Goal: Use online tool/utility: Utilize a website feature to perform a specific function

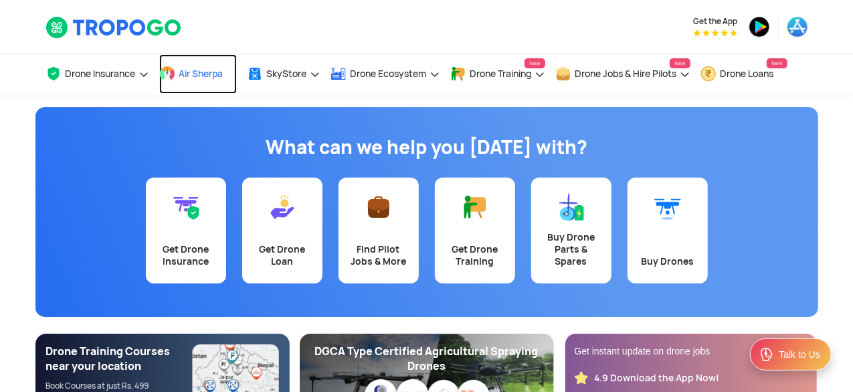
click at [221, 72] on span "Air Sherpa" at bounding box center [201, 73] width 44 height 11
click at [171, 74] on span at bounding box center [167, 74] width 16 height 16
click at [201, 77] on span "Air Sherpa" at bounding box center [201, 73] width 44 height 11
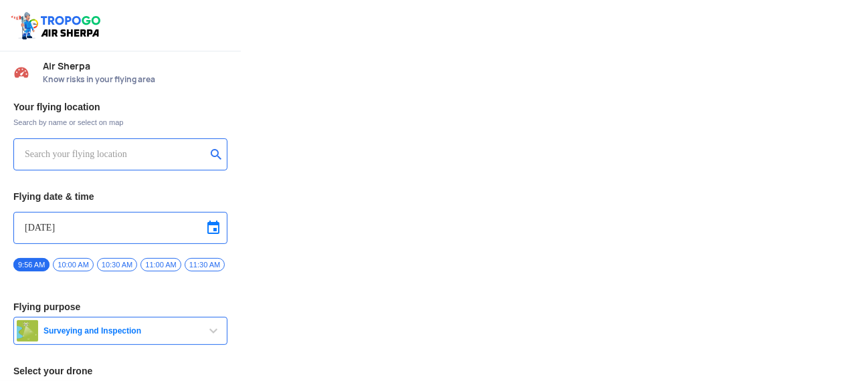
type input "Throttle Dopo"
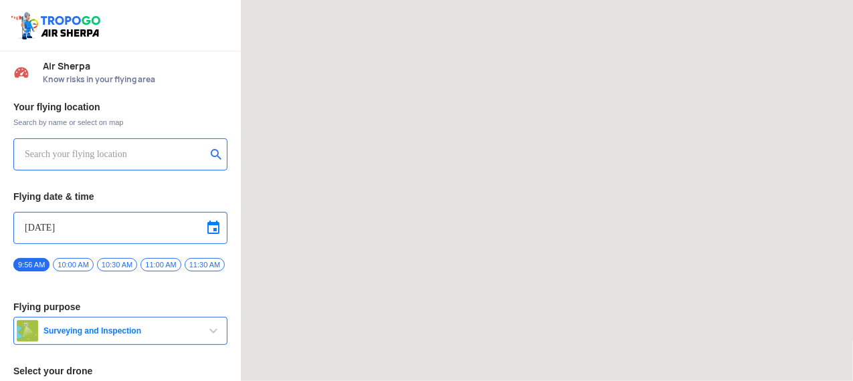
click at [115, 160] on input "text" at bounding box center [115, 155] width 181 height 16
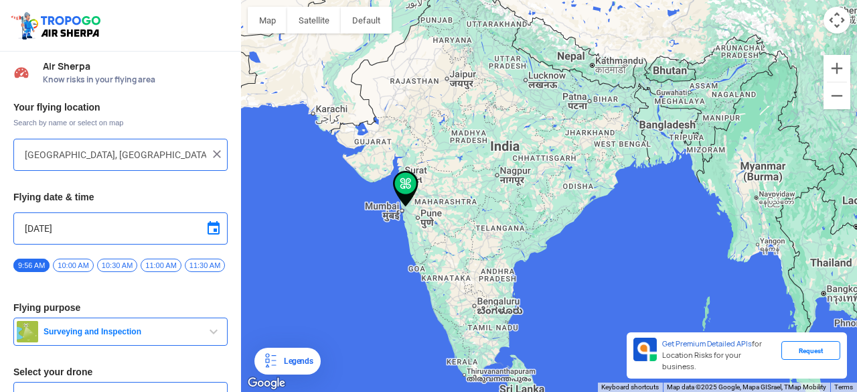
scroll to position [0, 35]
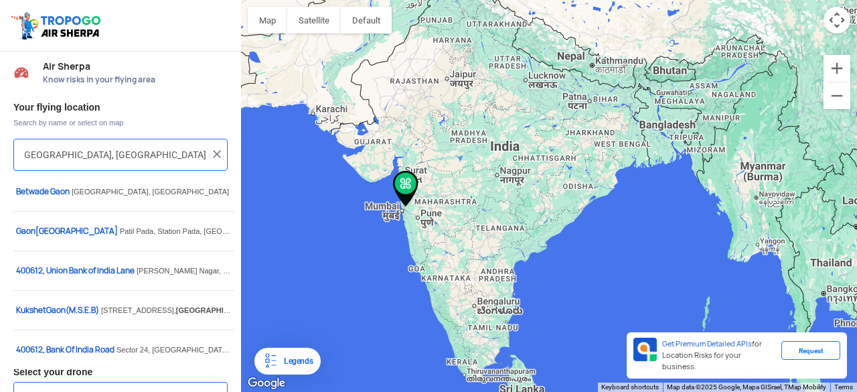
type input "[GEOGRAPHIC_DATA], [GEOGRAPHIC_DATA]"
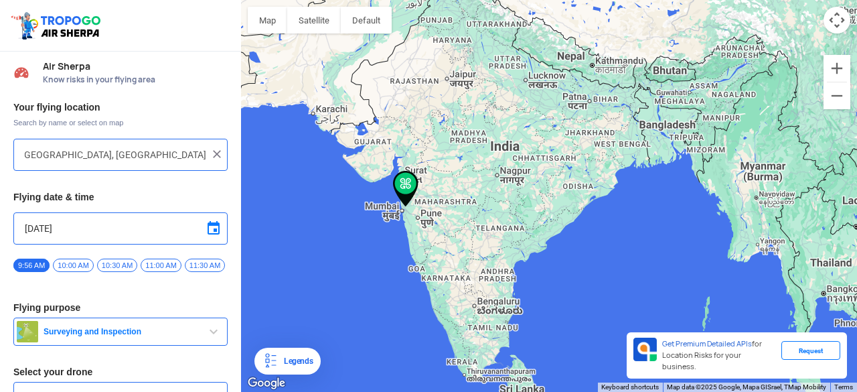
scroll to position [0, 0]
click at [217, 152] on img at bounding box center [216, 153] width 13 height 13
click at [145, 161] on input "text" at bounding box center [115, 155] width 181 height 16
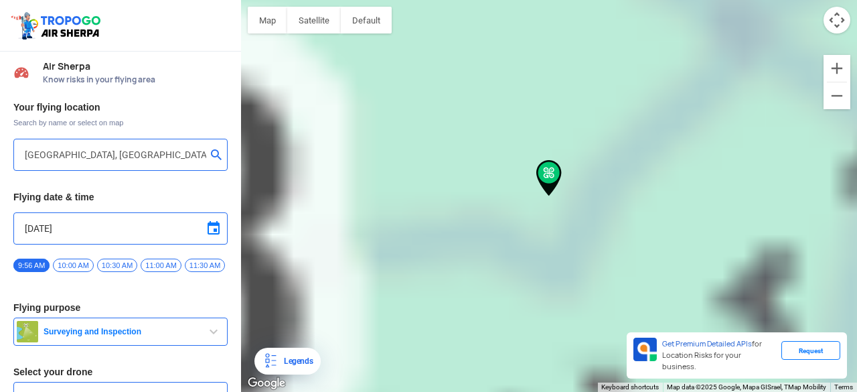
type input "[GEOGRAPHIC_DATA], [GEOGRAPHIC_DATA]"
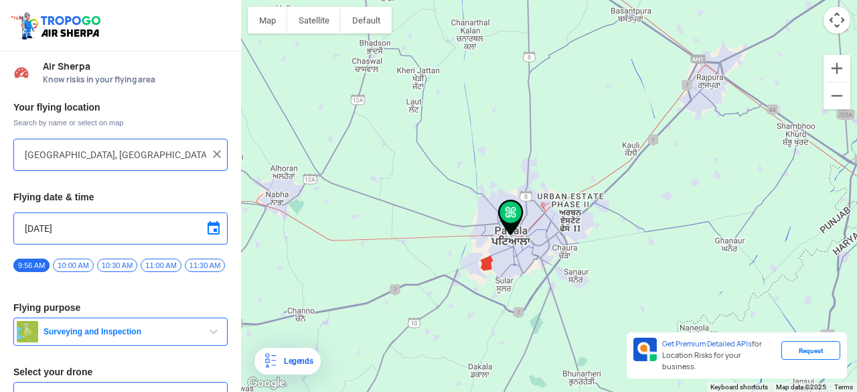
drag, startPoint x: 612, startPoint y: 240, endPoint x: 569, endPoint y: 280, distance: 58.7
click at [572, 280] on div "To navigate, press the arrow keys." at bounding box center [549, 196] width 616 height 392
click at [321, 29] on button "Satellite" at bounding box center [314, 20] width 54 height 27
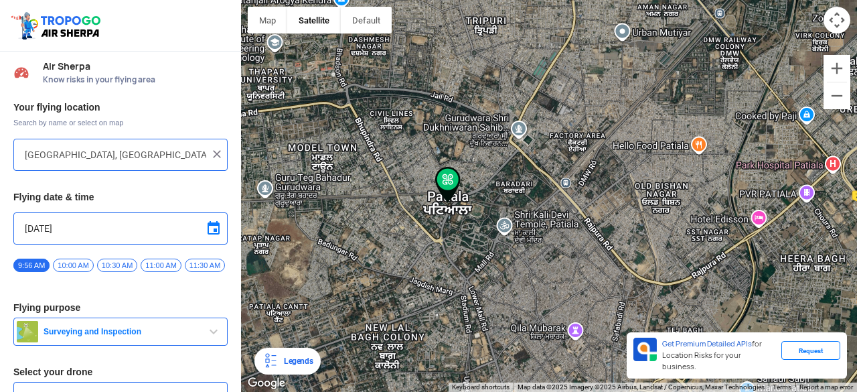
drag, startPoint x: 470, startPoint y: 224, endPoint x: 474, endPoint y: 266, distance: 41.7
click at [474, 266] on div "To navigate, press the arrow keys." at bounding box center [549, 196] width 616 height 392
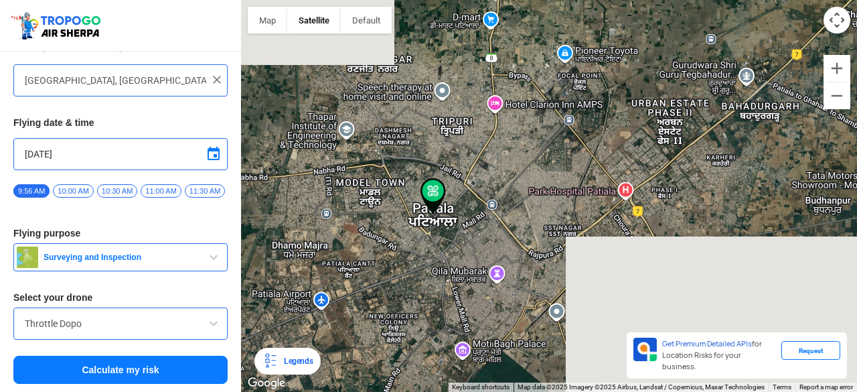
scroll to position [78, 0]
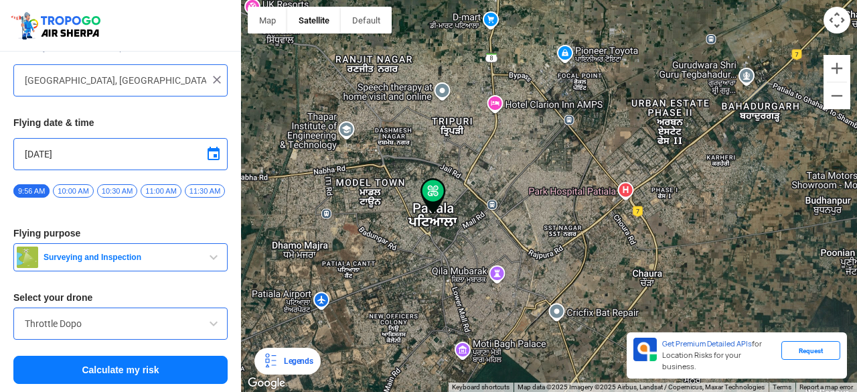
click at [142, 363] on button "Calculate my risk" at bounding box center [120, 369] width 214 height 28
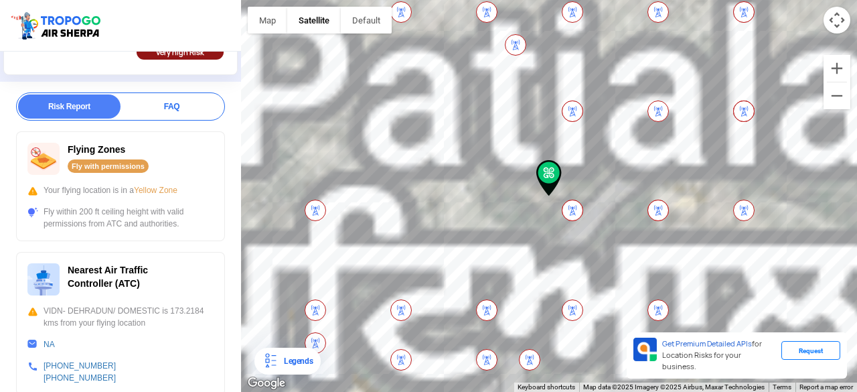
scroll to position [201, 0]
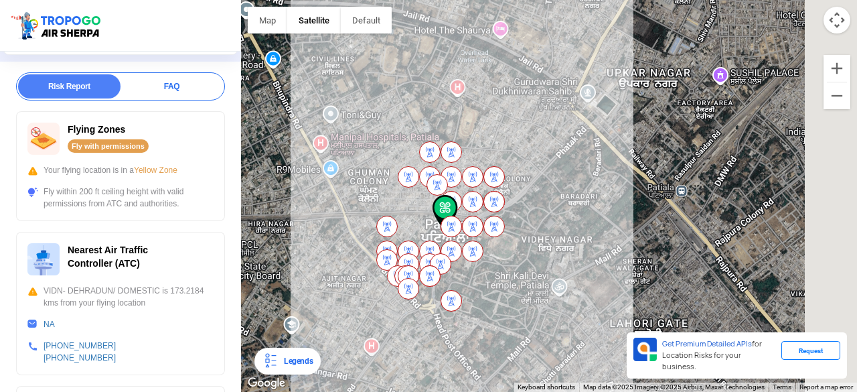
drag, startPoint x: 561, startPoint y: 254, endPoint x: 436, endPoint y: 250, distance: 125.2
click at [462, 248] on img at bounding box center [472, 250] width 21 height 21
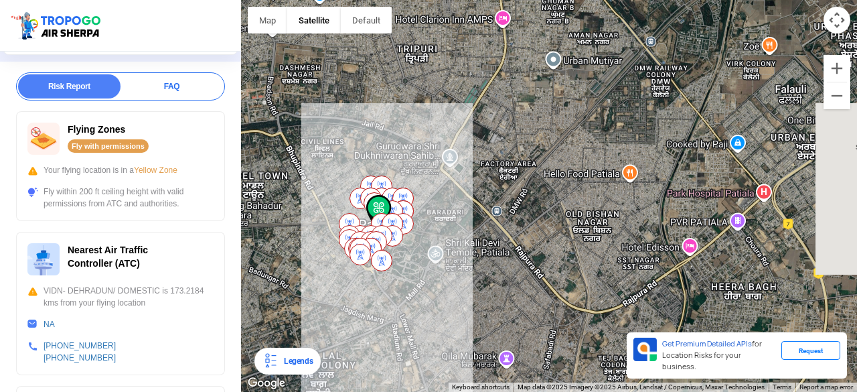
drag, startPoint x: 333, startPoint y: 228, endPoint x: 479, endPoint y: 219, distance: 146.9
click at [479, 219] on div "To navigate, press the arrow keys." at bounding box center [549, 196] width 616 height 392
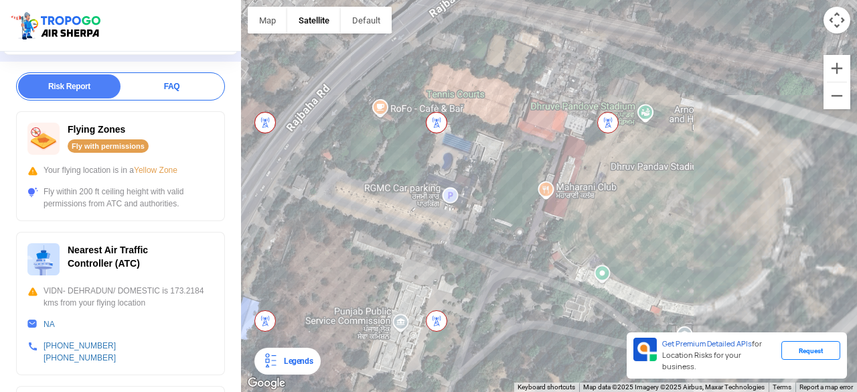
drag, startPoint x: 557, startPoint y: 226, endPoint x: 357, endPoint y: 133, distance: 220.4
click at [357, 133] on div "To navigate, press the arrow keys." at bounding box center [549, 196] width 616 height 392
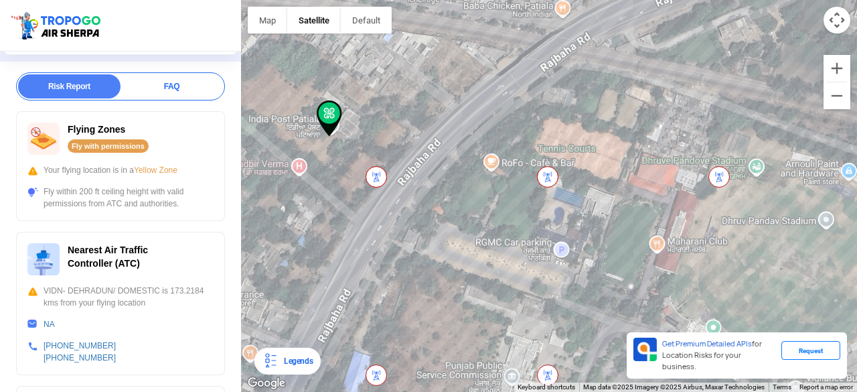
drag, startPoint x: 380, startPoint y: 159, endPoint x: 495, endPoint y: 213, distance: 127.5
click at [495, 213] on div "To navigate, press the arrow keys." at bounding box center [549, 196] width 616 height 392
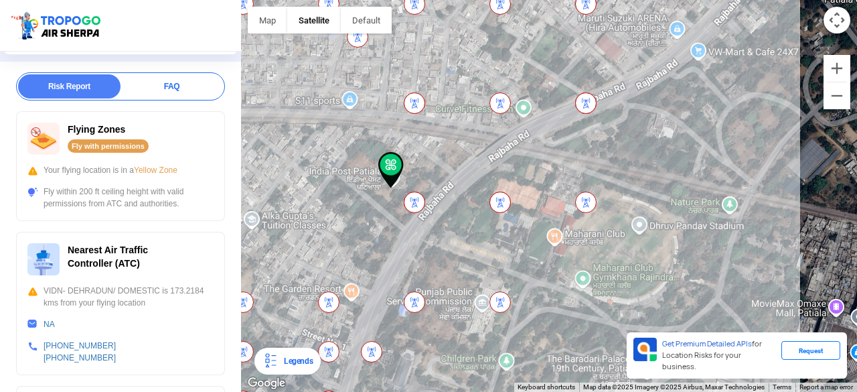
drag, startPoint x: 336, startPoint y: 174, endPoint x: 377, endPoint y: 189, distance: 44.3
click at [377, 189] on div "To navigate, press the arrow keys." at bounding box center [549, 196] width 616 height 392
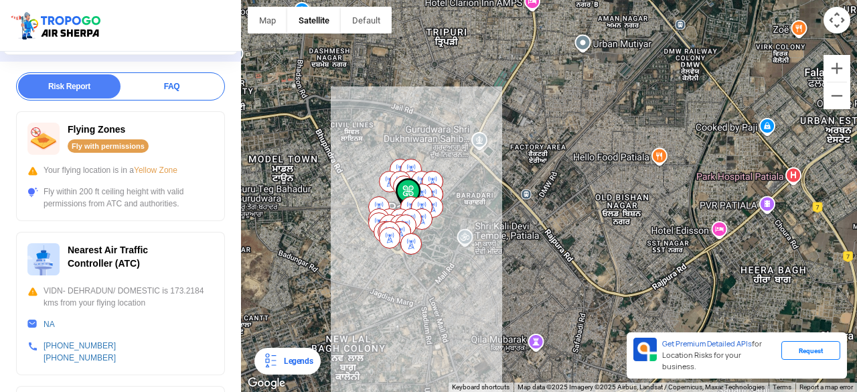
drag, startPoint x: 364, startPoint y: 191, endPoint x: 411, endPoint y: 230, distance: 61.3
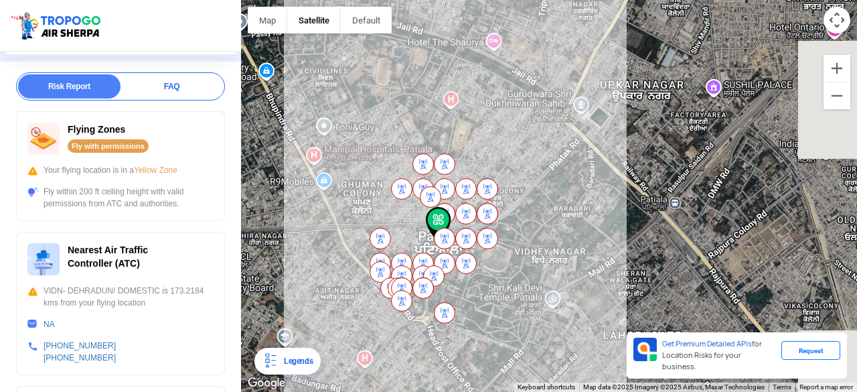
scroll to position [0, 0]
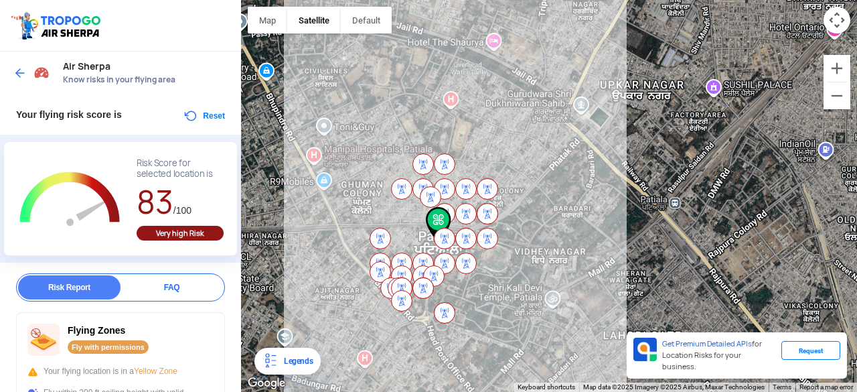
click at [16, 76] on img at bounding box center [19, 72] width 13 height 13
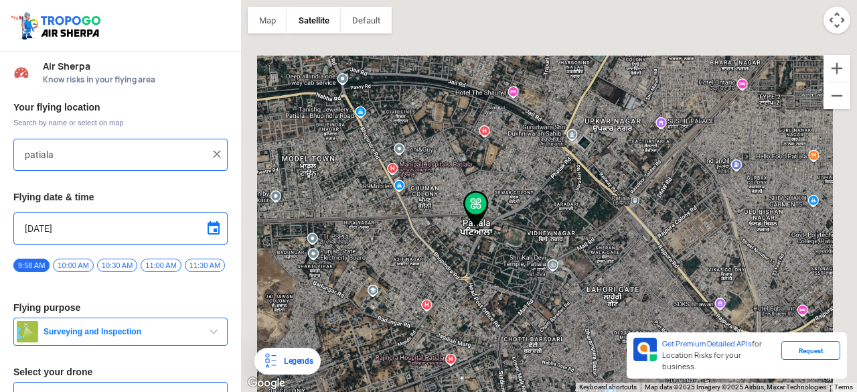
type input "[GEOGRAPHIC_DATA], [GEOGRAPHIC_DATA]"
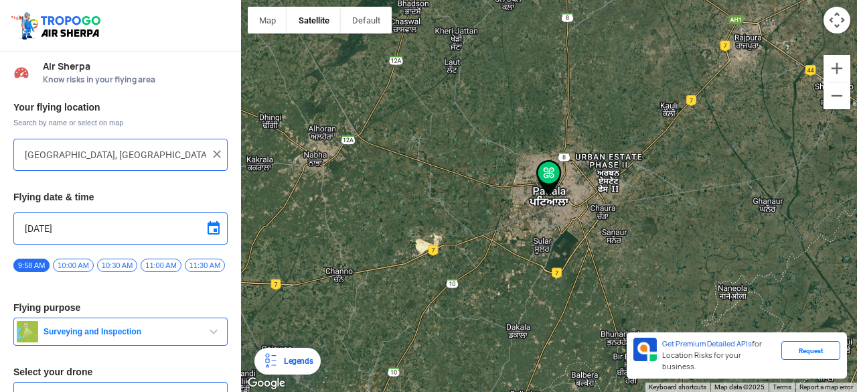
click at [214, 154] on img at bounding box center [216, 153] width 13 height 13
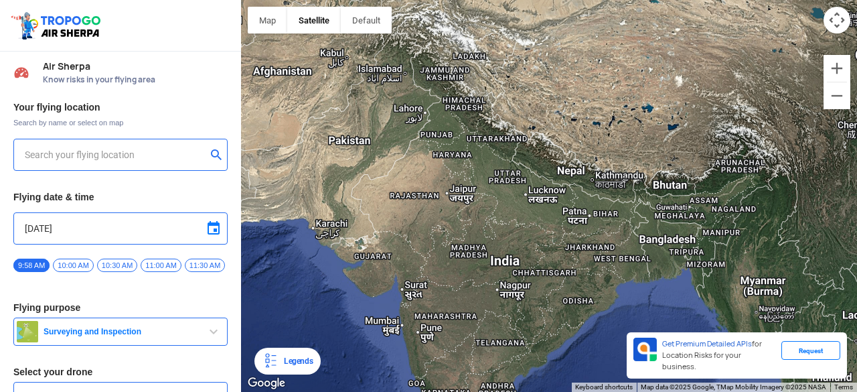
click at [68, 152] on input "text" at bounding box center [115, 155] width 181 height 16
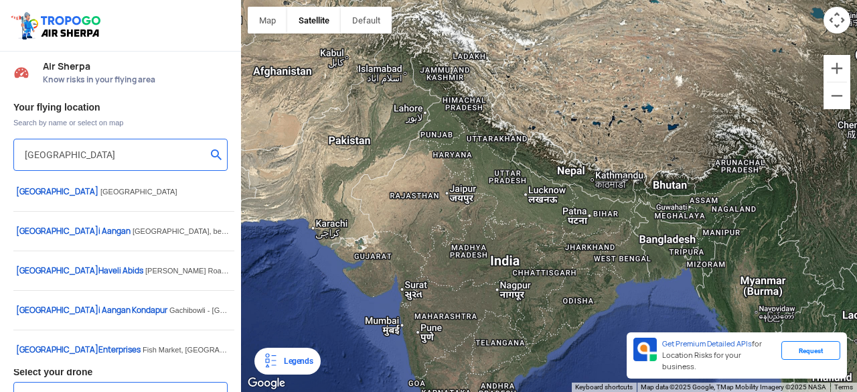
type input "[GEOGRAPHIC_DATA]"
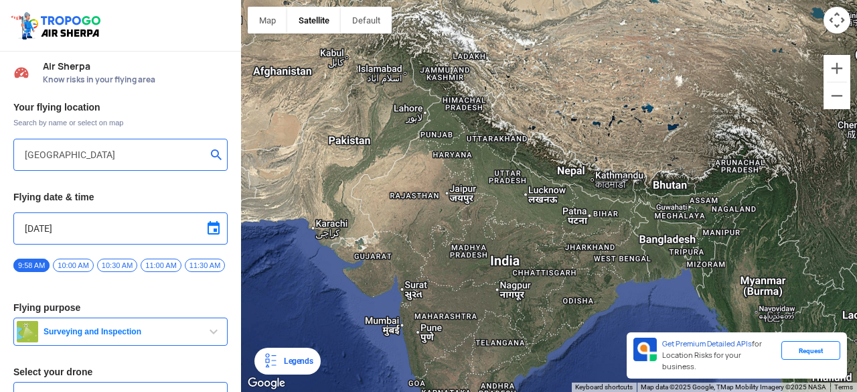
click at [215, 155] on button "submit" at bounding box center [219, 155] width 16 height 13
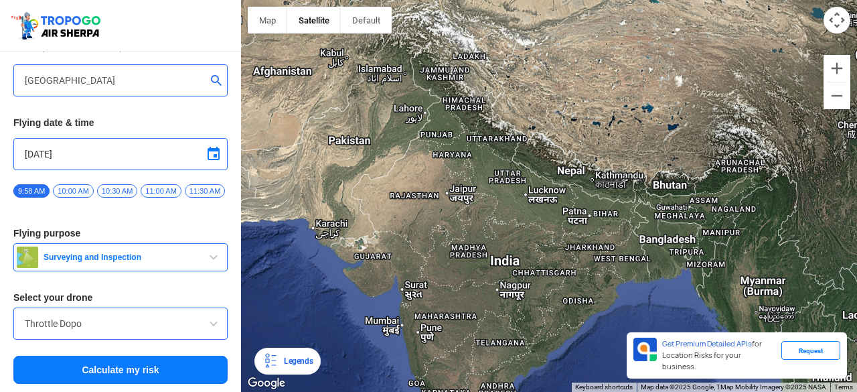
scroll to position [78, 0]
click at [122, 370] on button "Calculate my risk" at bounding box center [120, 369] width 214 height 28
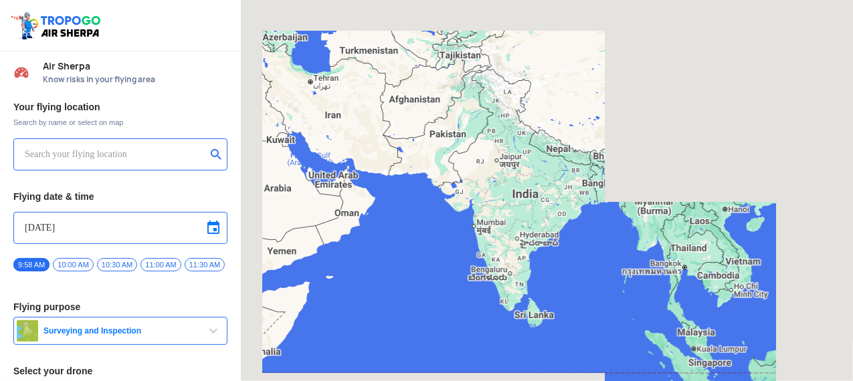
click at [119, 155] on input "text" at bounding box center [115, 155] width 181 height 16
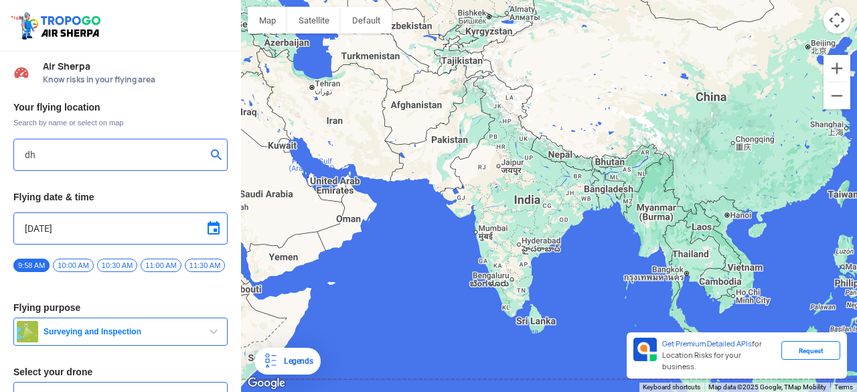
click at [33, 163] on div "dh" at bounding box center [120, 155] width 214 height 32
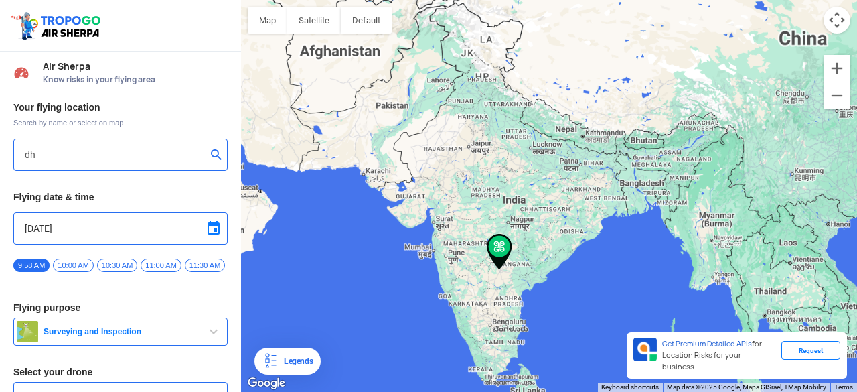
type input "MINDSPACE-2, INFOCITY PARK, Madhapur, Hyderabad, Telangana 500081, India"
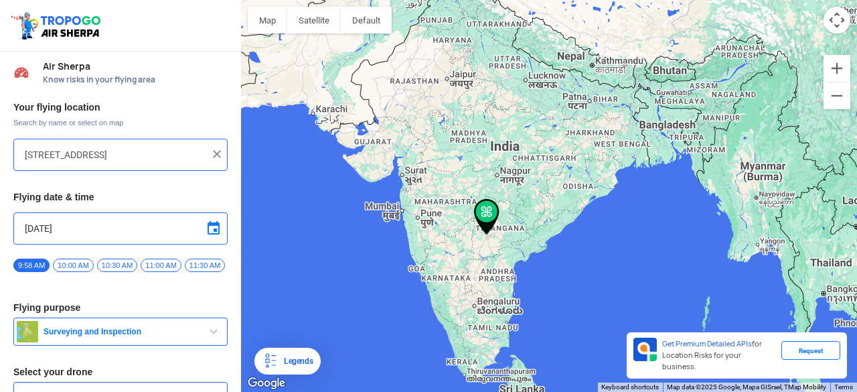
click at [215, 155] on img at bounding box center [216, 153] width 13 height 13
click at [143, 158] on input "text" at bounding box center [115, 155] width 181 height 16
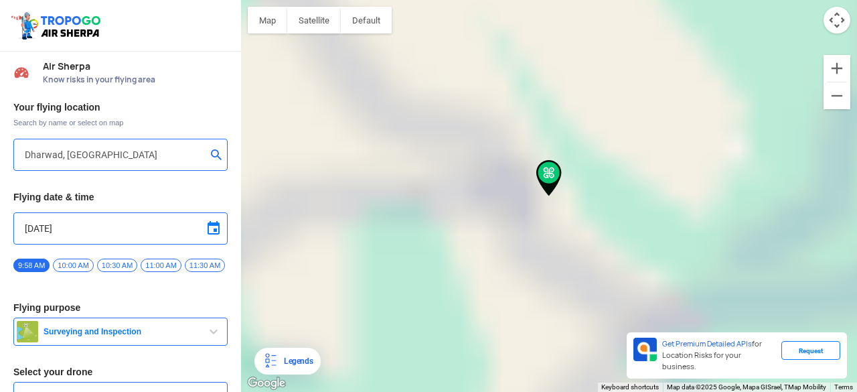
type input "Nehru Market, Hosayellapur, Dharwad, Karnataka 580001, India"
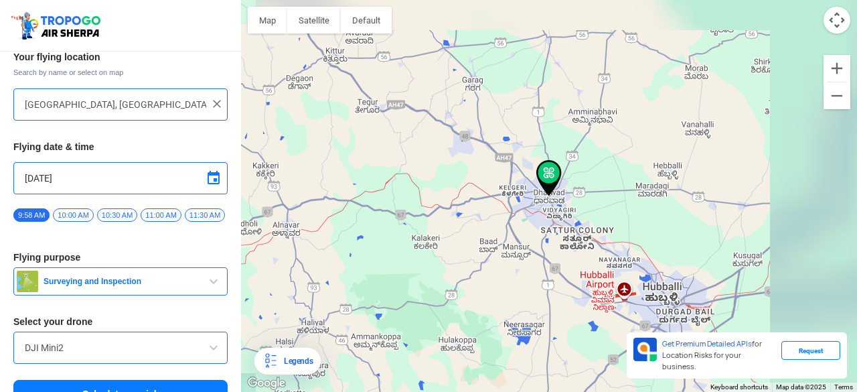
scroll to position [78, 0]
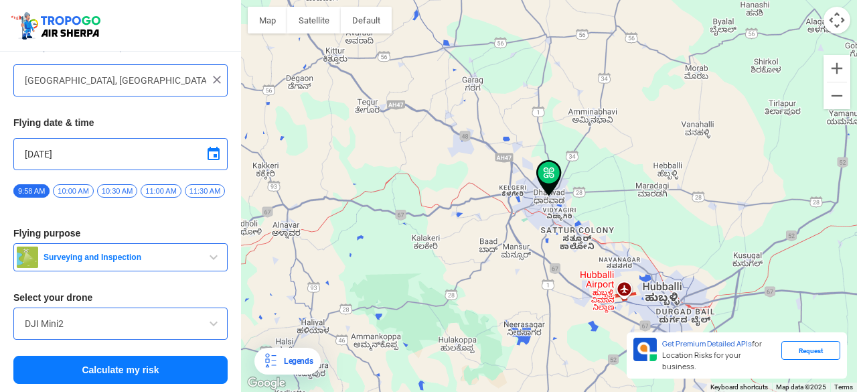
click at [122, 372] on button "Calculate my risk" at bounding box center [120, 369] width 214 height 28
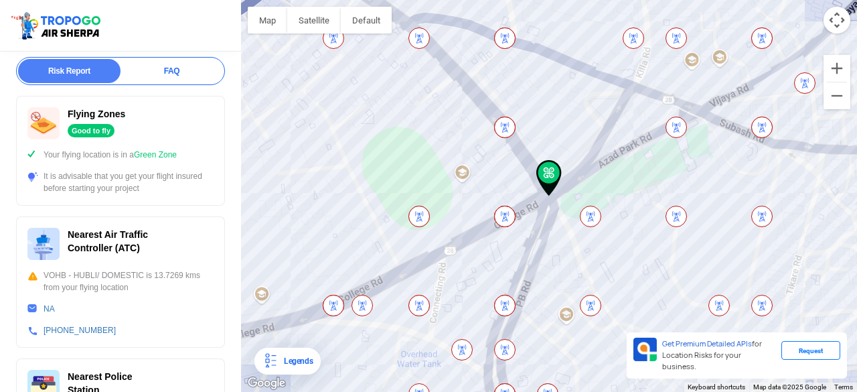
scroll to position [201, 0]
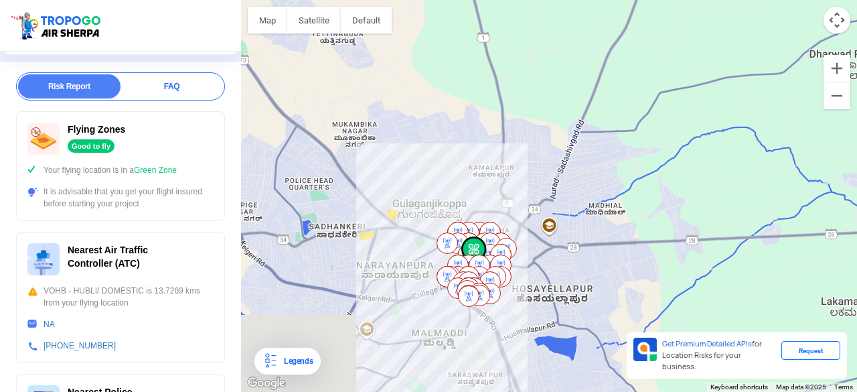
drag, startPoint x: 332, startPoint y: 275, endPoint x: 475, endPoint y: 273, distance: 142.6
click at [475, 273] on img at bounding box center [468, 281] width 21 height 21
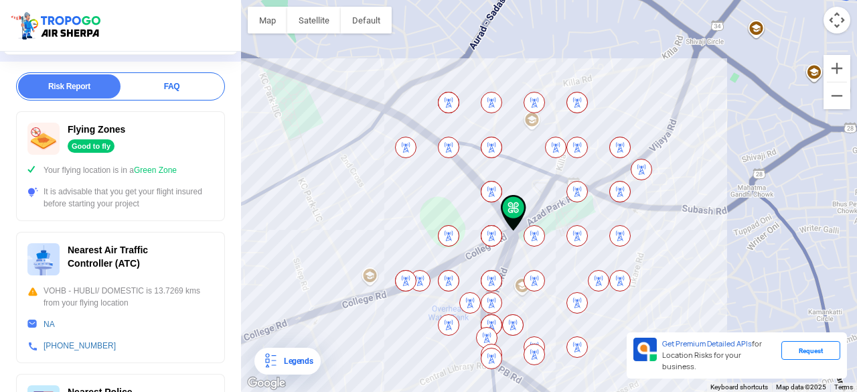
drag, startPoint x: 621, startPoint y: 251, endPoint x: 573, endPoint y: 184, distance: 82.5
click at [573, 184] on div "To navigate, press the arrow keys." at bounding box center [549, 196] width 616 height 392
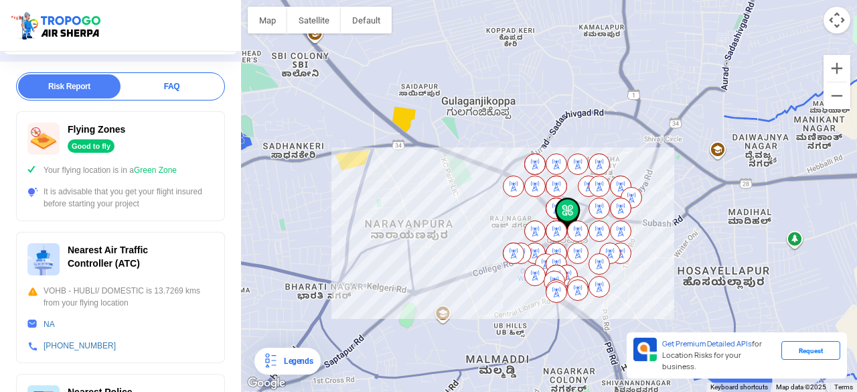
drag, startPoint x: 542, startPoint y: 181, endPoint x: 577, endPoint y: 221, distance: 52.6
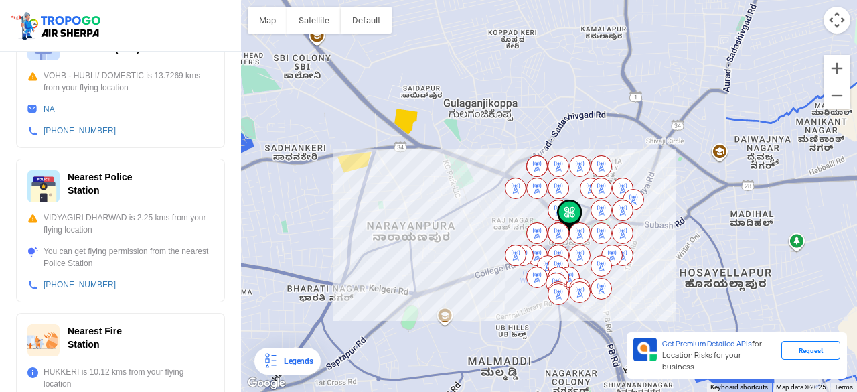
scroll to position [407, 0]
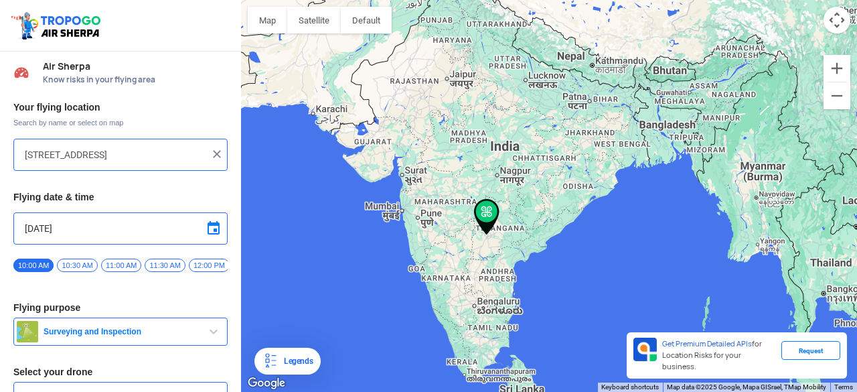
click at [215, 152] on img at bounding box center [216, 153] width 13 height 13
click at [158, 147] on input "text" at bounding box center [115, 155] width 181 height 16
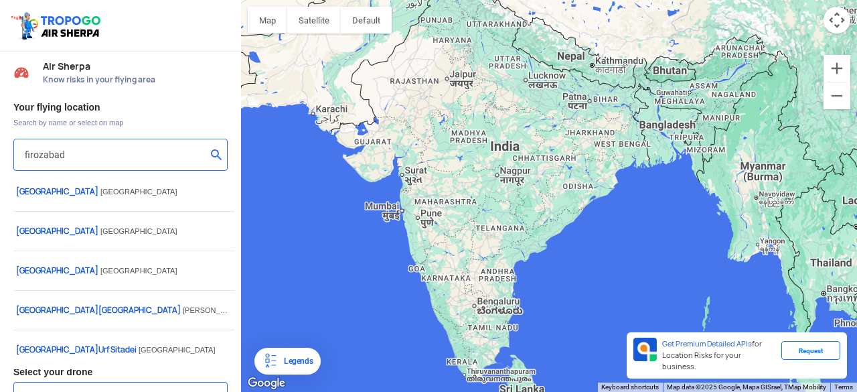
type input "firozabad"
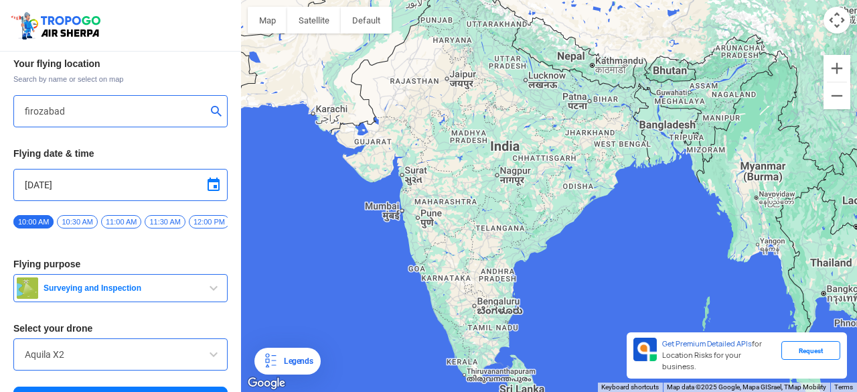
scroll to position [78, 0]
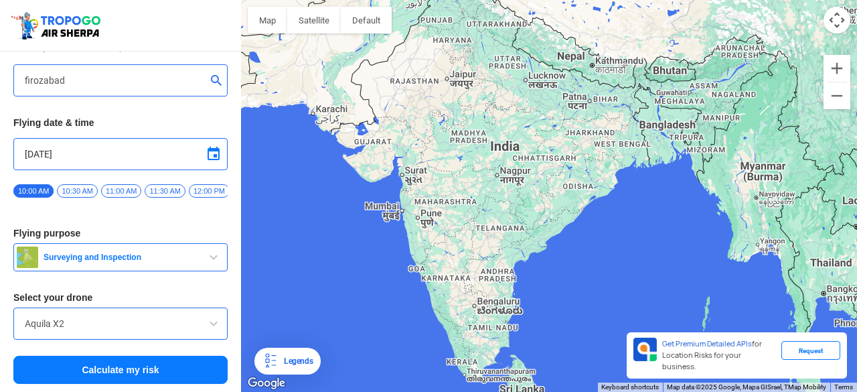
click at [108, 378] on button "Calculate my risk" at bounding box center [120, 369] width 214 height 28
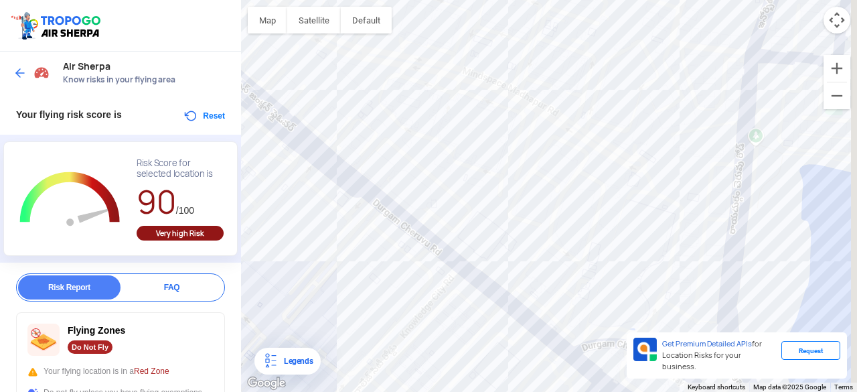
drag, startPoint x: 546, startPoint y: 307, endPoint x: 480, endPoint y: 282, distance: 70.7
click at [480, 282] on div "To navigate, press the arrow keys." at bounding box center [549, 196] width 616 height 392
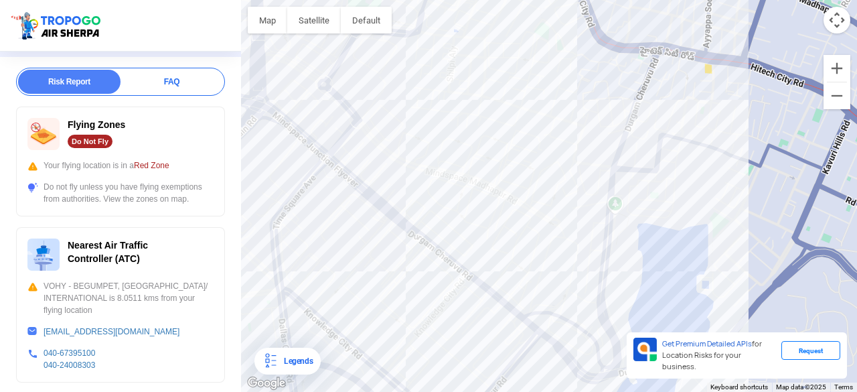
scroll to position [268, 0]
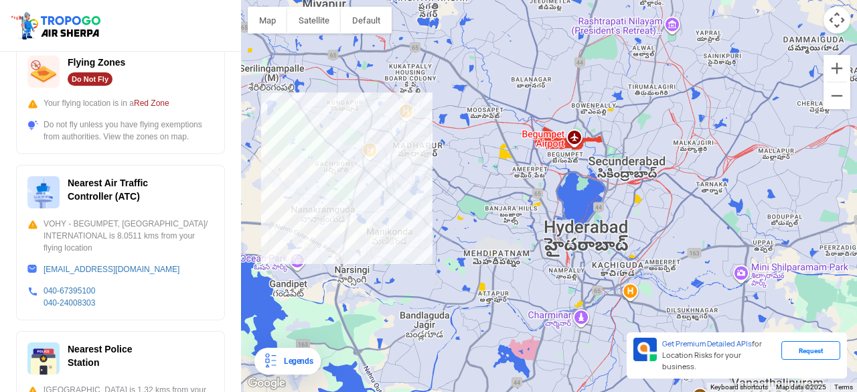
drag, startPoint x: 564, startPoint y: 305, endPoint x: 416, endPoint y: 213, distance: 173.5
click at [416, 213] on div "To navigate, press the arrow keys." at bounding box center [549, 196] width 616 height 392
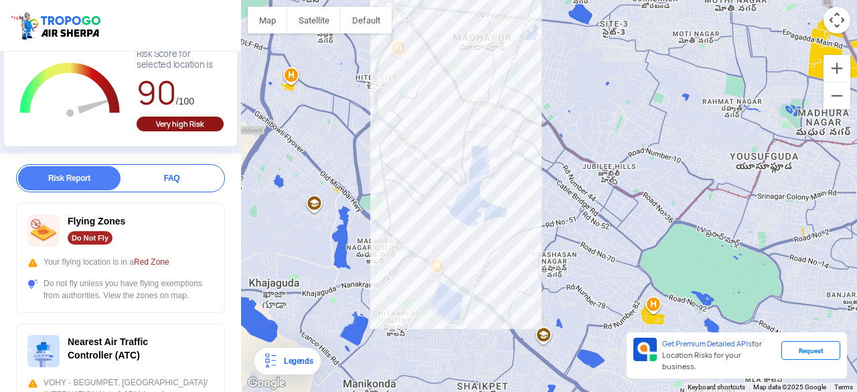
scroll to position [0, 0]
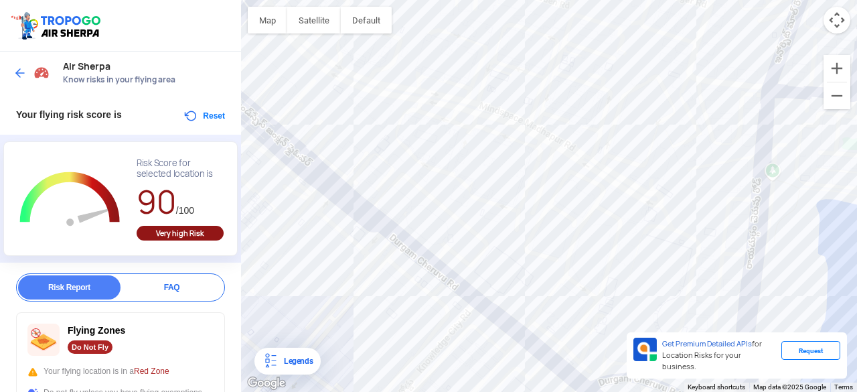
drag, startPoint x: 406, startPoint y: 116, endPoint x: 541, endPoint y: 278, distance: 211.9
click at [541, 278] on div "To navigate, press the arrow keys." at bounding box center [549, 196] width 616 height 392
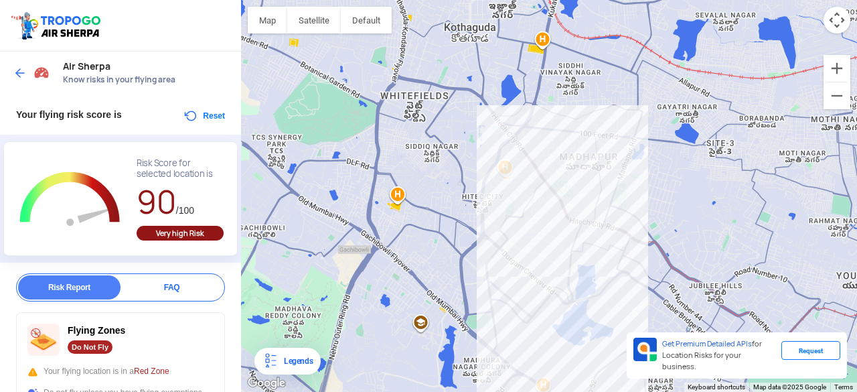
click at [23, 73] on img at bounding box center [19, 72] width 13 height 13
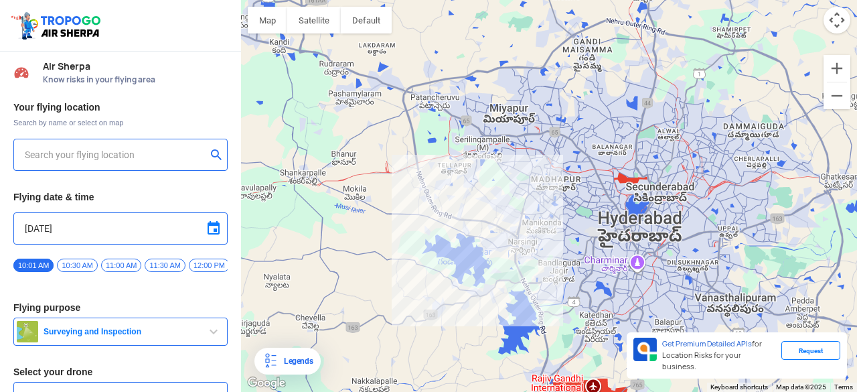
click at [86, 157] on input "text" at bounding box center [115, 155] width 181 height 16
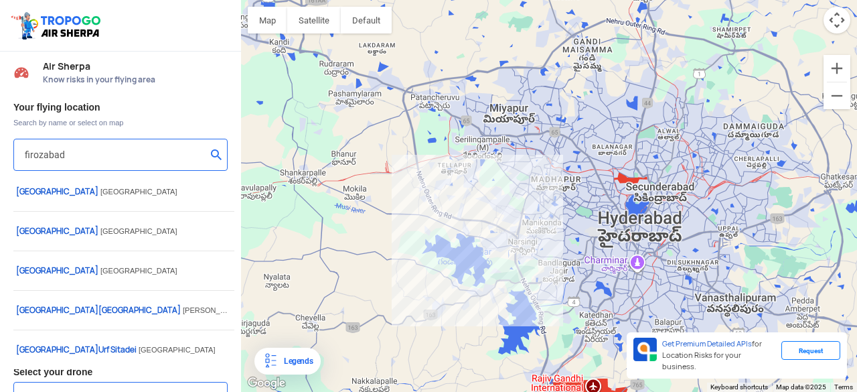
type input "firozabad"
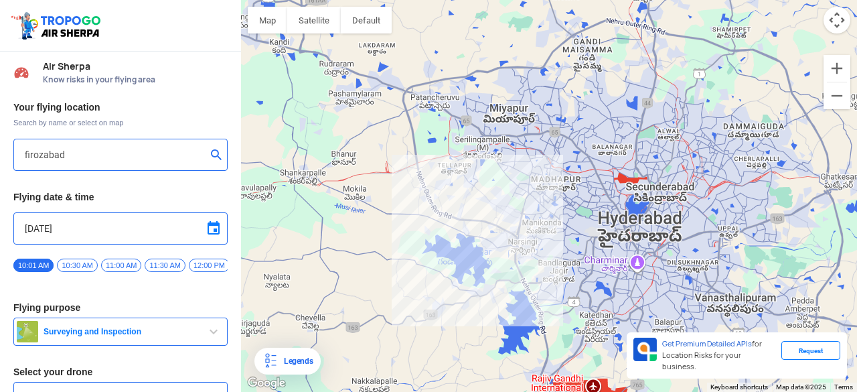
click at [213, 157] on button "submit" at bounding box center [219, 155] width 16 height 13
click at [213, 155] on button "submit" at bounding box center [219, 155] width 16 height 13
click at [87, 151] on input "firozabad" at bounding box center [115, 155] width 181 height 16
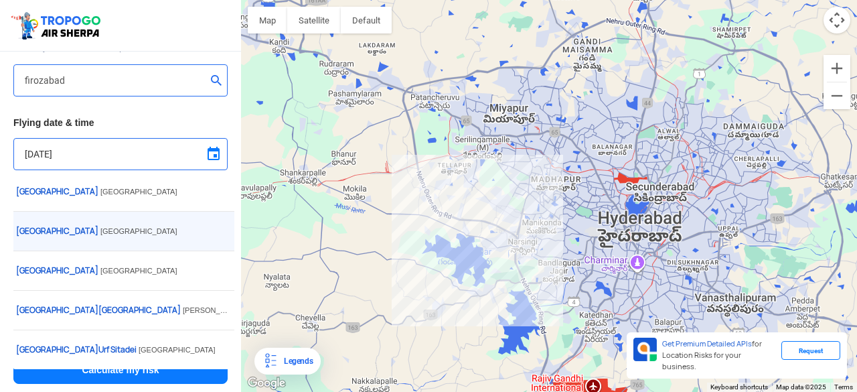
scroll to position [78, 0]
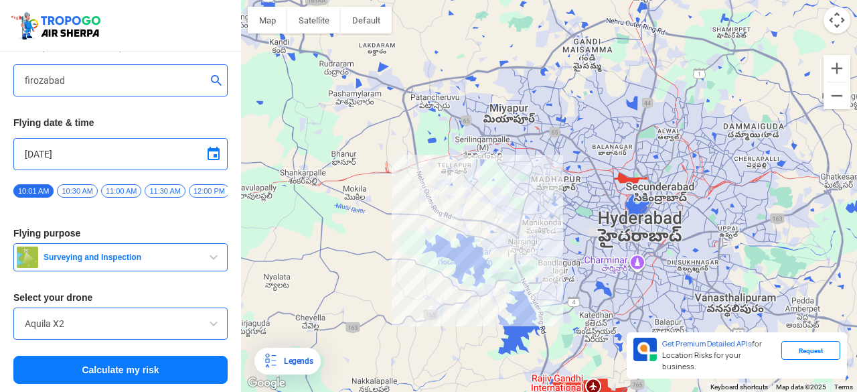
click at [86, 379] on button "Calculate my risk" at bounding box center [120, 369] width 214 height 28
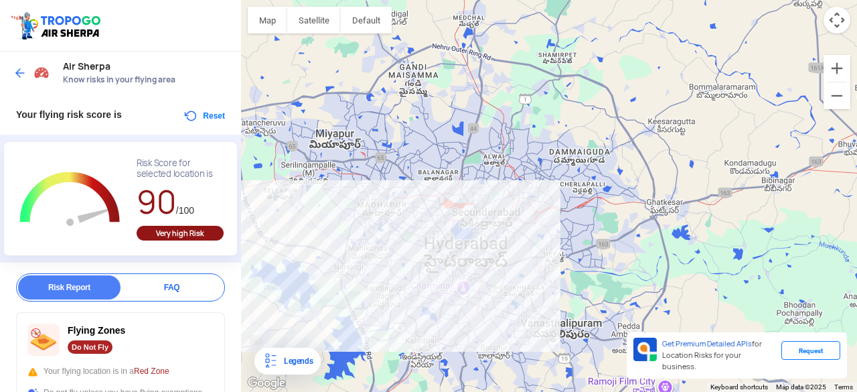
drag, startPoint x: 405, startPoint y: 227, endPoint x: 366, endPoint y: 189, distance: 54.0
click at [366, 189] on div "To navigate, press the arrow keys." at bounding box center [549, 196] width 616 height 392
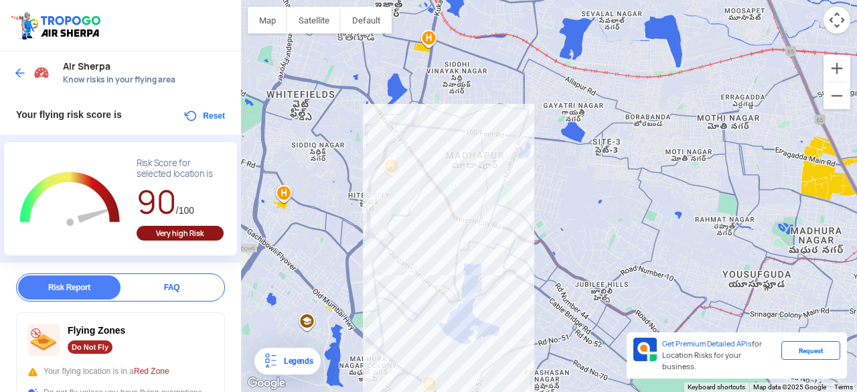
drag, startPoint x: 408, startPoint y: 302, endPoint x: 361, endPoint y: 183, distance: 127.4
click at [361, 183] on div "To navigate, press the arrow keys." at bounding box center [549, 196] width 616 height 392
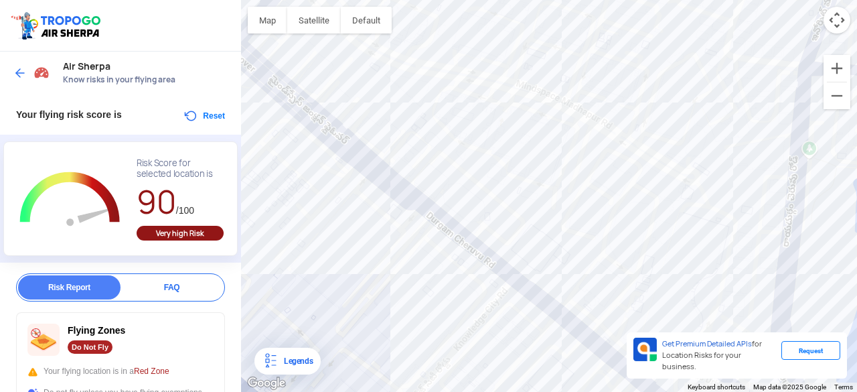
drag, startPoint x: 519, startPoint y: 315, endPoint x: 592, endPoint y: 160, distance: 170.7
click at [592, 160] on div "To navigate, press the arrow keys." at bounding box center [549, 196] width 616 height 392
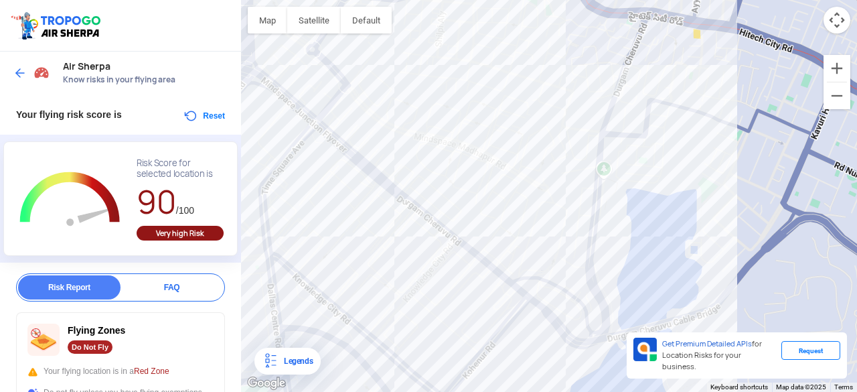
drag, startPoint x: 610, startPoint y: 231, endPoint x: 470, endPoint y: 247, distance: 141.5
click at [470, 247] on div "To navigate, press the arrow keys." at bounding box center [549, 196] width 616 height 392
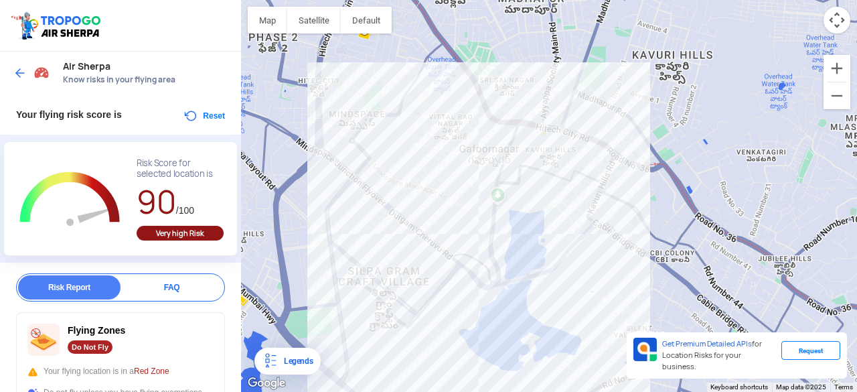
click at [20, 68] on img at bounding box center [19, 72] width 13 height 13
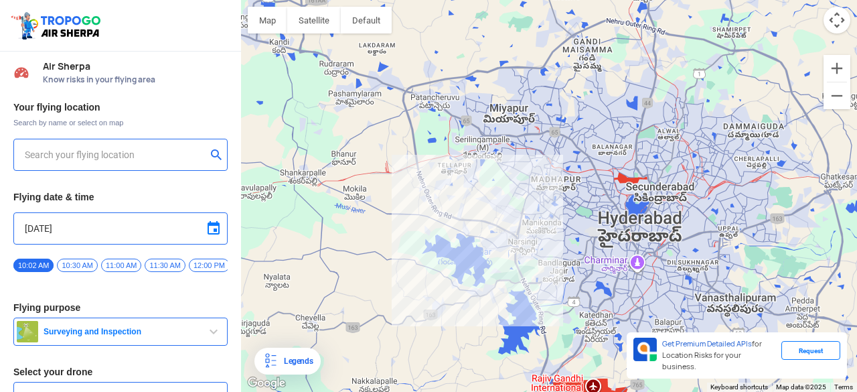
scroll to position [0, 0]
click at [841, 98] on button "Zoom out" at bounding box center [836, 95] width 27 height 27
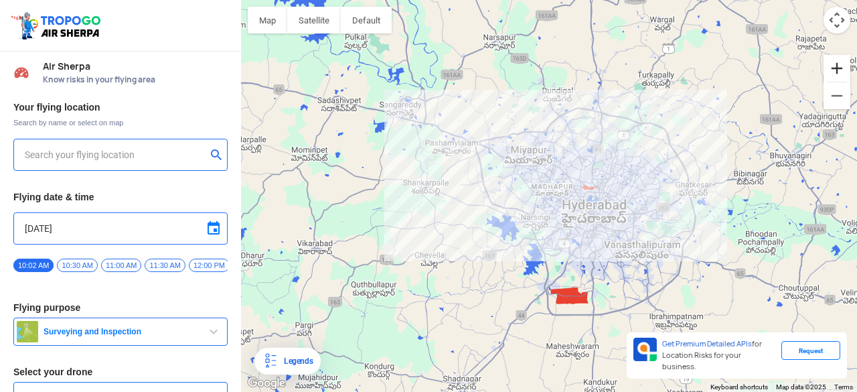
click at [835, 67] on button "Zoom in" at bounding box center [836, 68] width 27 height 27
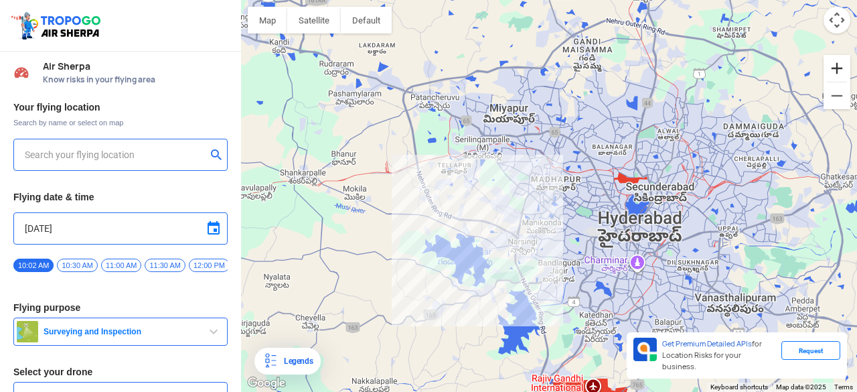
click at [835, 67] on button "Zoom in" at bounding box center [836, 68] width 27 height 27
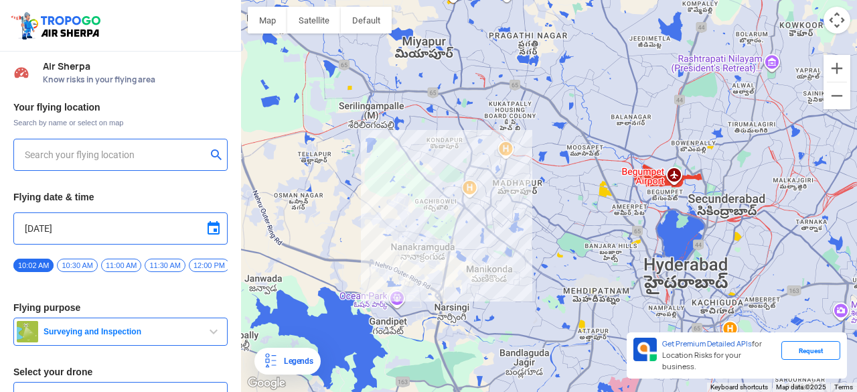
drag, startPoint x: 598, startPoint y: 139, endPoint x: 578, endPoint y: 147, distance: 20.8
click at [578, 147] on div "To navigate, press the arrow keys." at bounding box center [549, 196] width 616 height 392
